Goal: Book appointment/travel/reservation

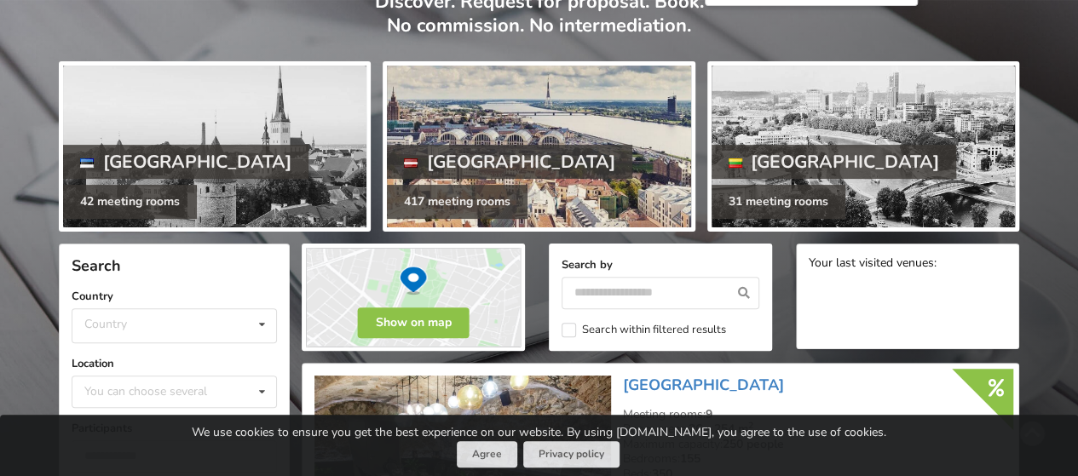
scroll to position [170, 0]
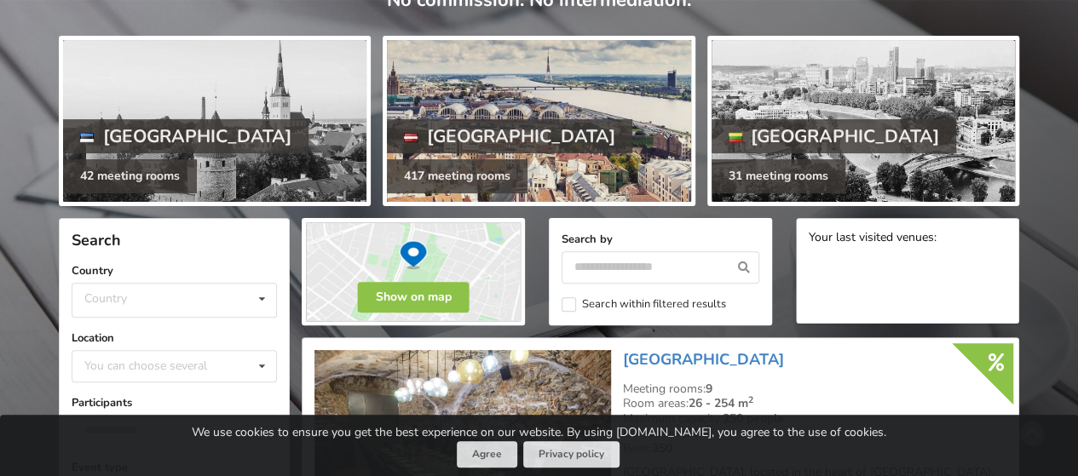
click at [530, 122] on div at bounding box center [538, 121] width 303 height 162
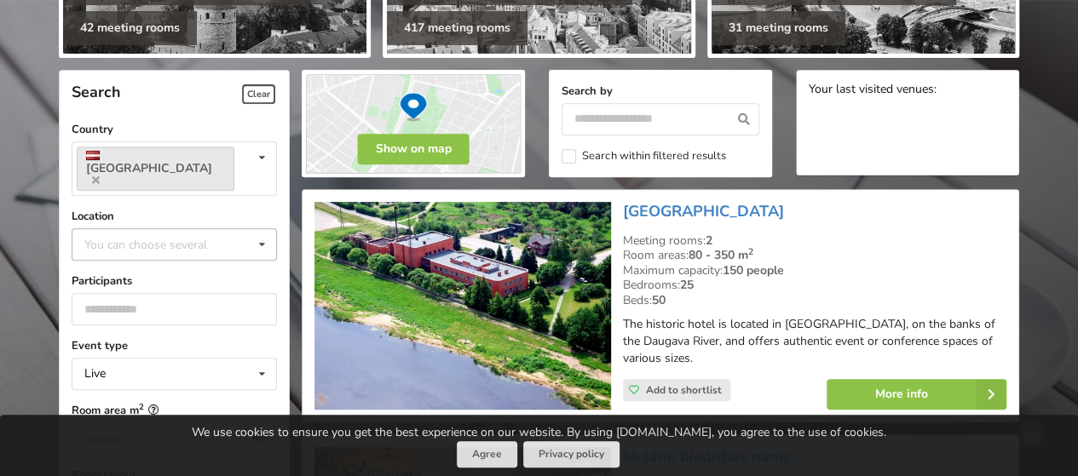
scroll to position [341, 0]
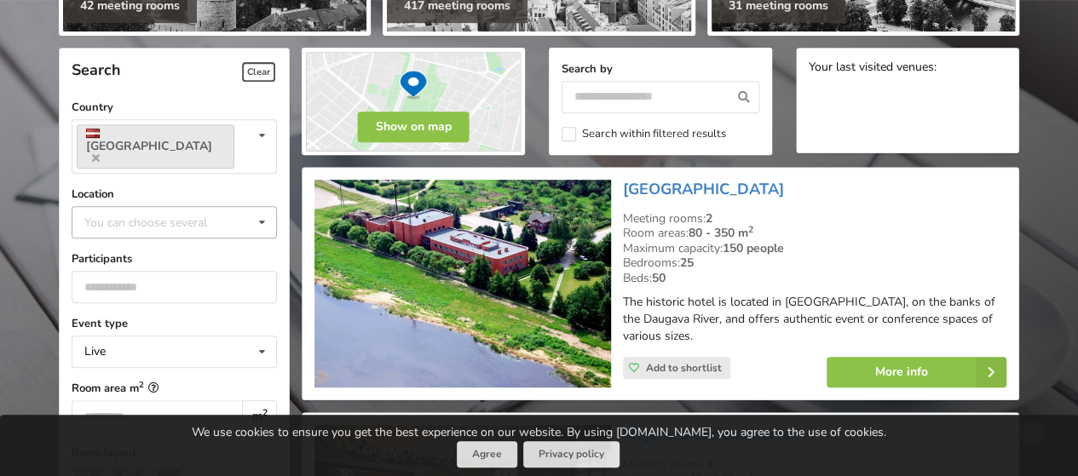
click at [261, 207] on icon at bounding box center [262, 223] width 25 height 32
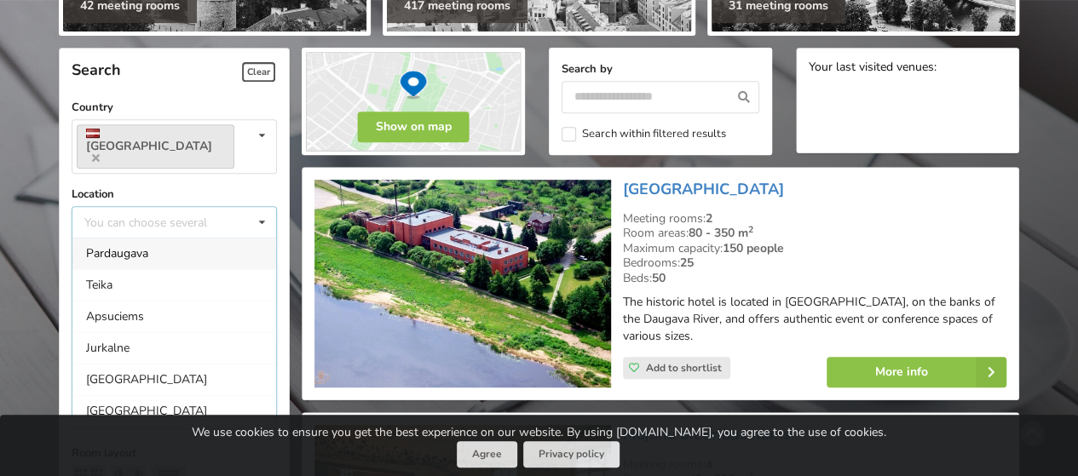
click at [150, 395] on div "[GEOGRAPHIC_DATA]" at bounding box center [174, 411] width 204 height 32
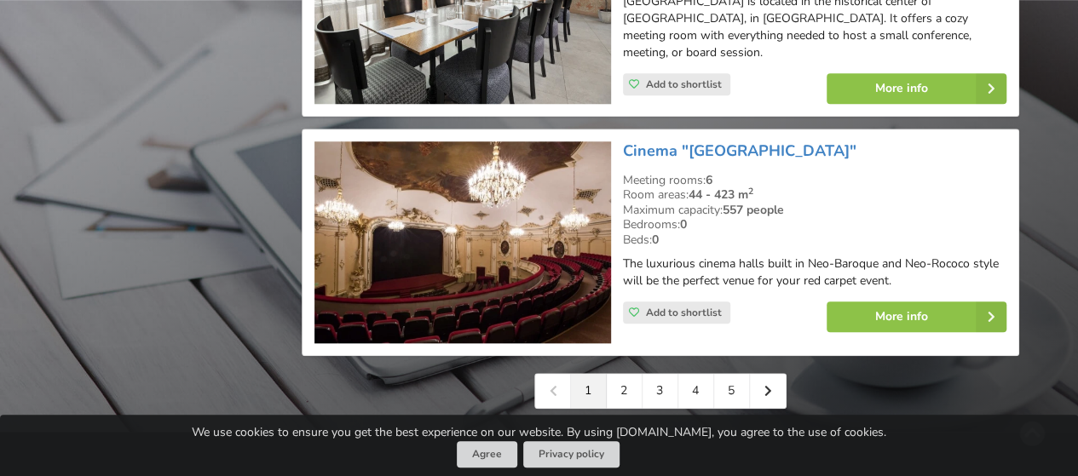
scroll to position [3959, 0]
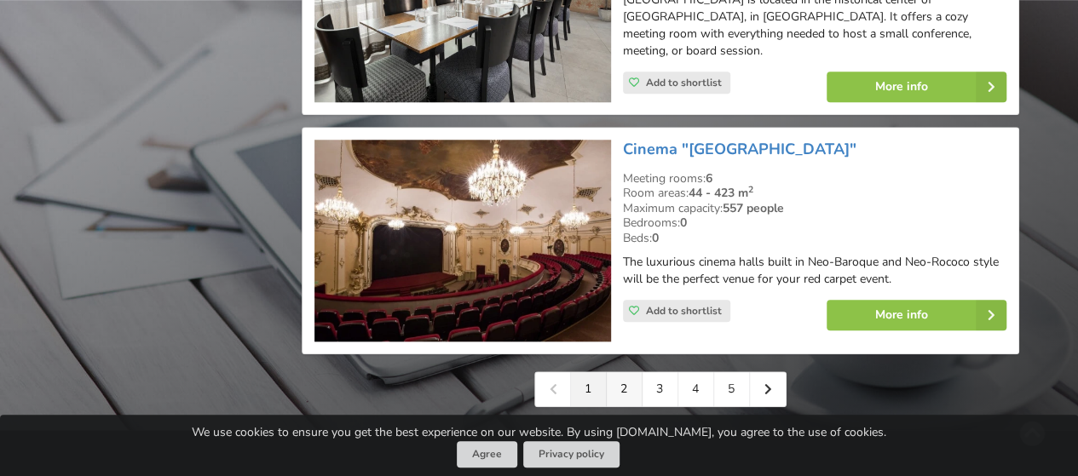
click at [617, 372] on link "2" at bounding box center [625, 389] width 36 height 34
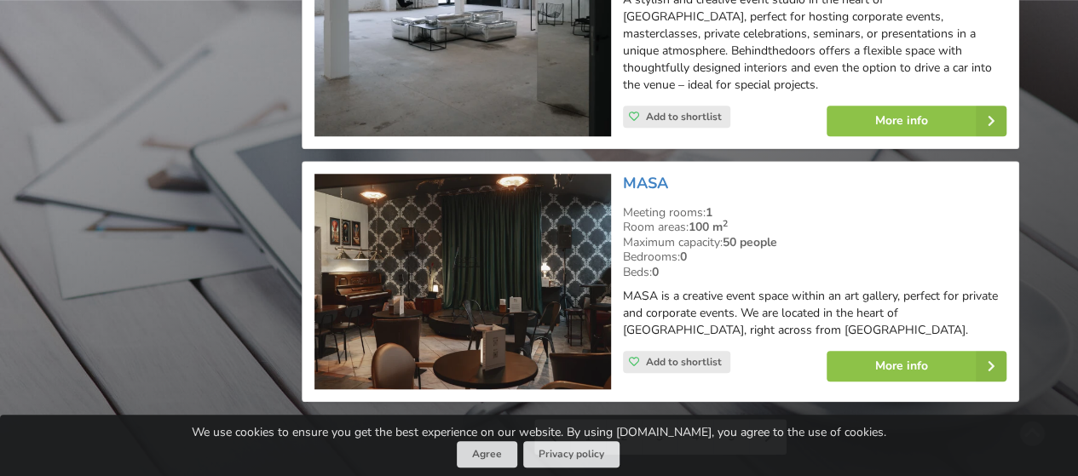
scroll to position [4089, 0]
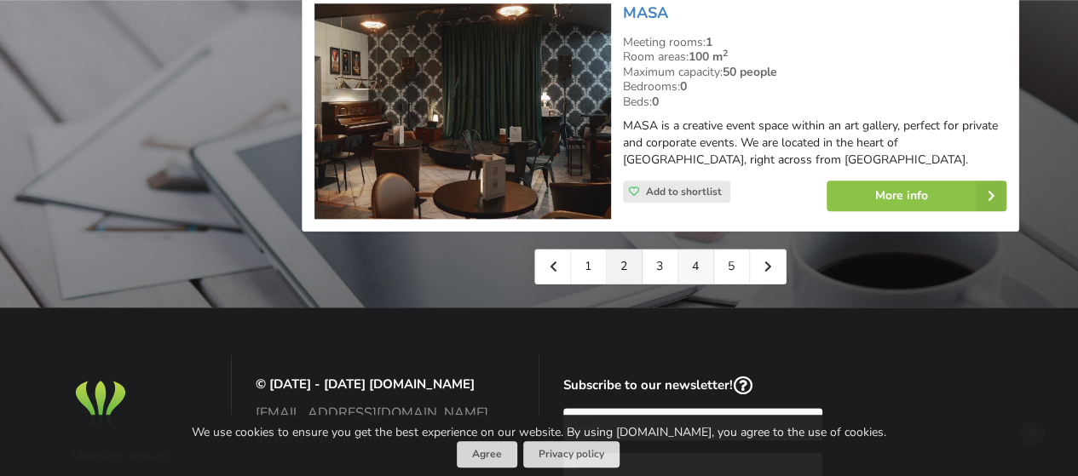
click at [683, 250] on link "4" at bounding box center [696, 267] width 36 height 34
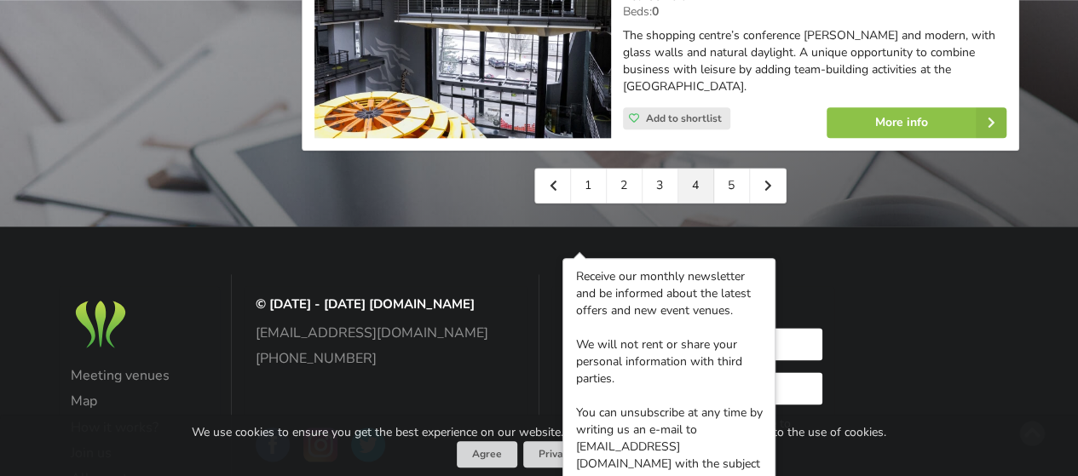
scroll to position [4038, 0]
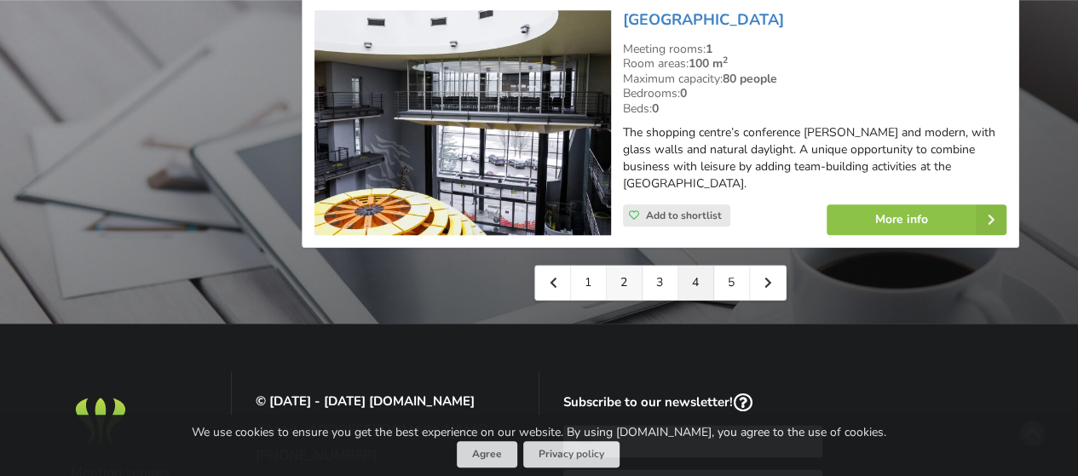
click at [620, 266] on link "2" at bounding box center [625, 283] width 36 height 34
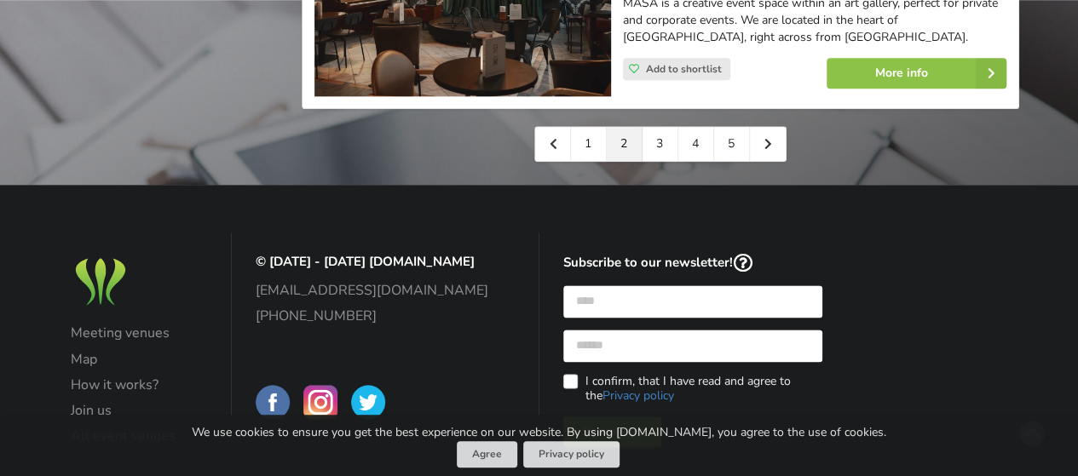
scroll to position [4119, 0]
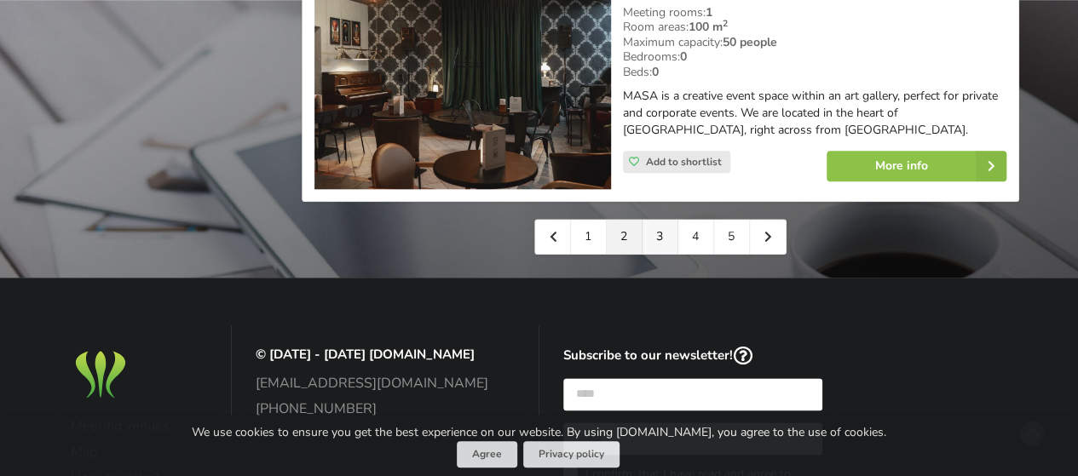
click at [655, 220] on link "3" at bounding box center [660, 237] width 36 height 34
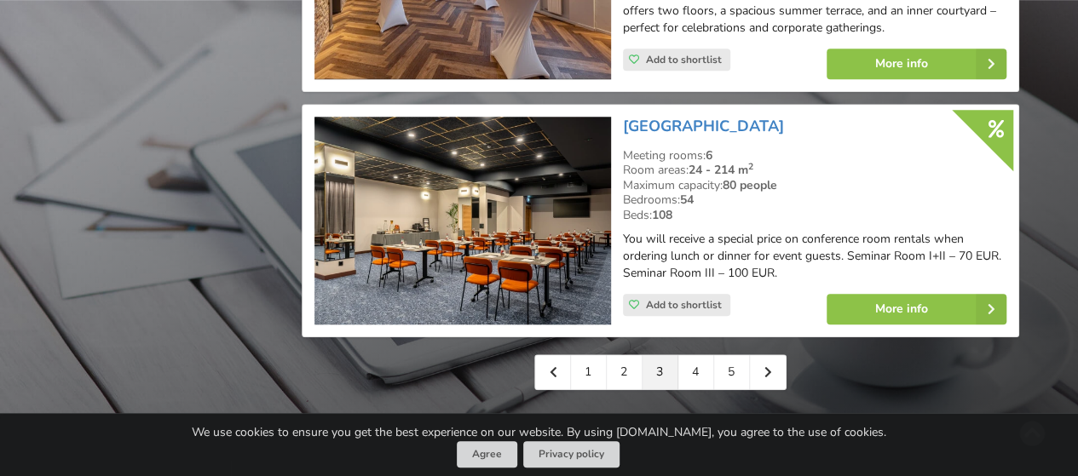
scroll to position [3925, 0]
